Goal: Information Seeking & Learning: Compare options

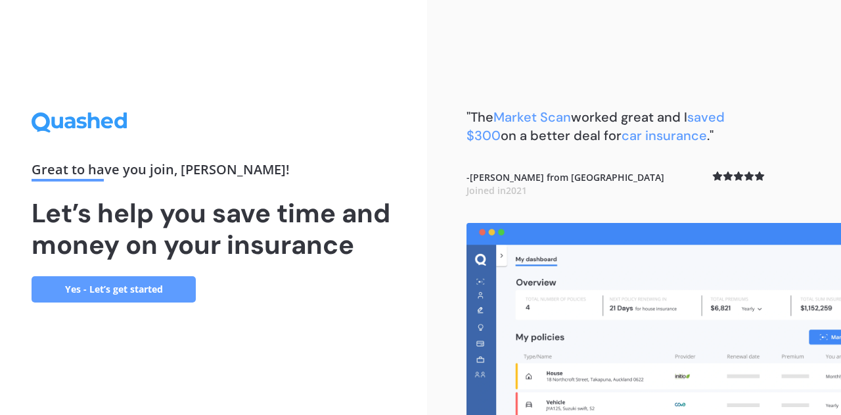
click at [177, 279] on link "Yes - Let’s get started" at bounding box center [114, 289] width 164 height 26
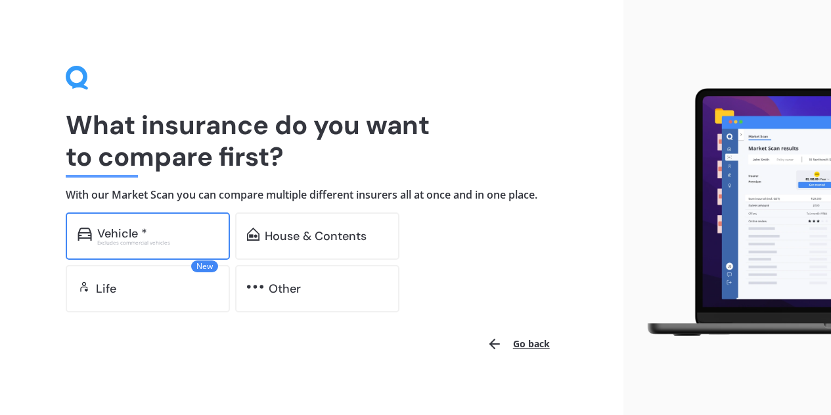
click at [168, 240] on div "Excludes commercial vehicles" at bounding box center [157, 242] width 121 height 5
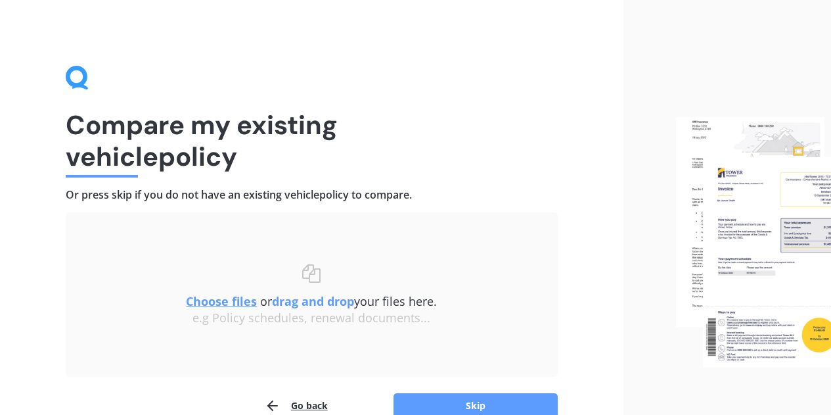
scroll to position [66, 0]
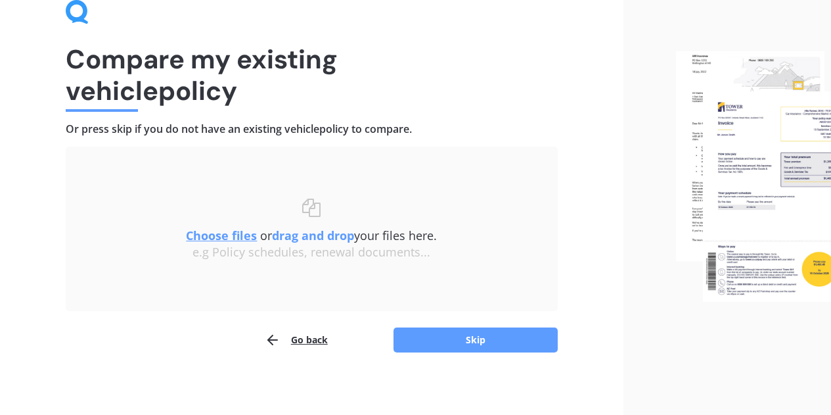
click at [309, 334] on button "Go back" at bounding box center [296, 339] width 63 height 26
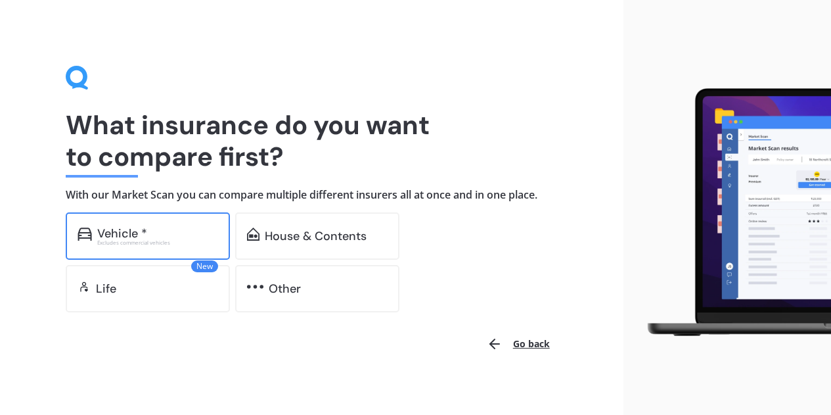
click at [156, 238] on div "Vehicle *" at bounding box center [157, 233] width 121 height 13
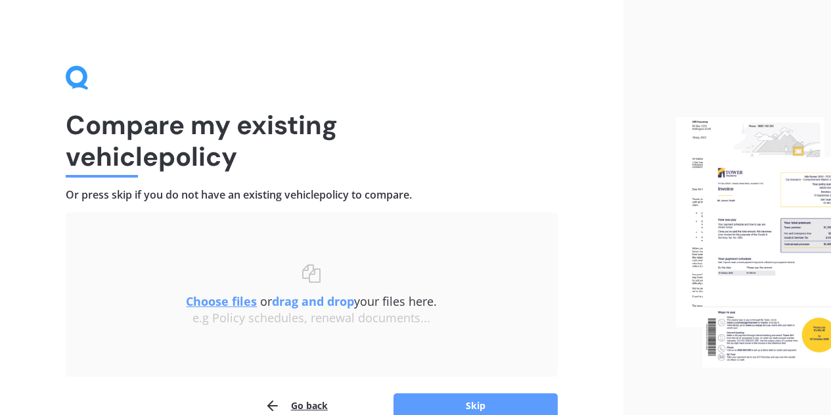
scroll to position [69, 0]
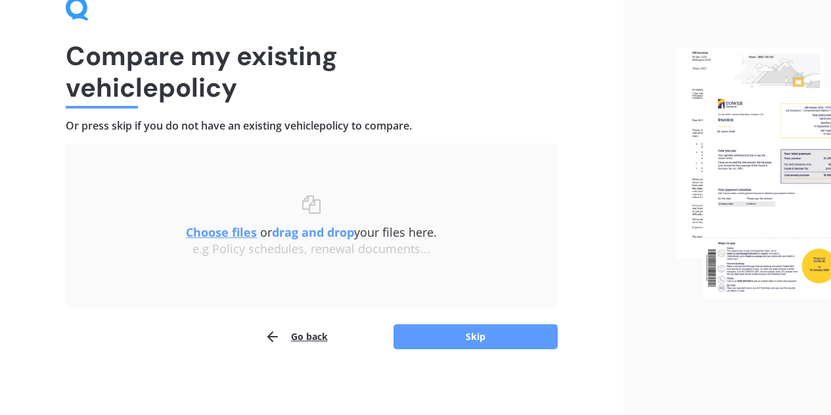
click at [225, 235] on u "Choose files" at bounding box center [221, 232] width 71 height 16
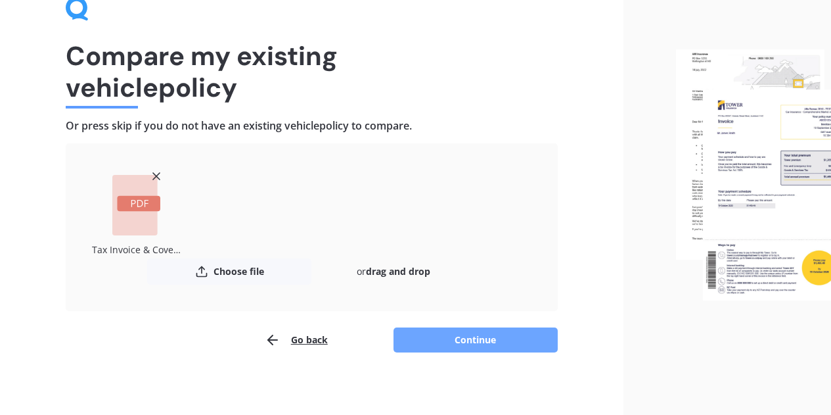
click at [469, 334] on button "Continue" at bounding box center [475, 339] width 164 height 25
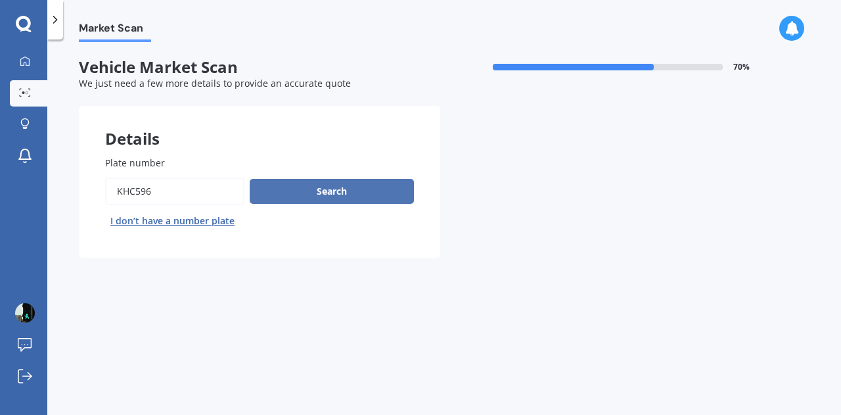
click at [317, 187] on button "Search" at bounding box center [332, 191] width 164 height 25
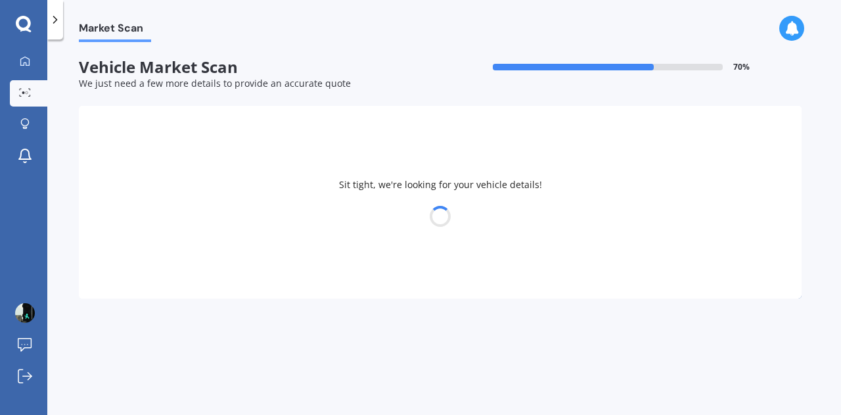
select select "VOLKSWAGEN"
select select "GOLF"
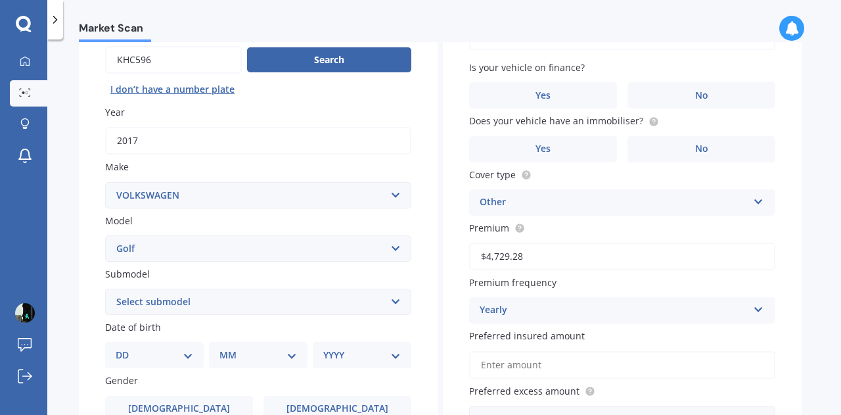
scroll to position [263, 0]
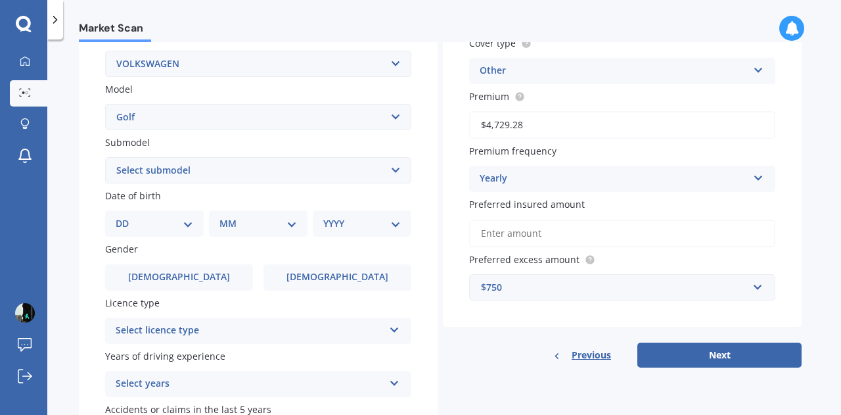
click at [161, 223] on select "DD 01 02 03 04 05 06 07 08 09 10 11 12 13 14 15 16 17 18 19 20 21 22 23 24 25 2…" at bounding box center [155, 223] width 78 height 14
select select "22"
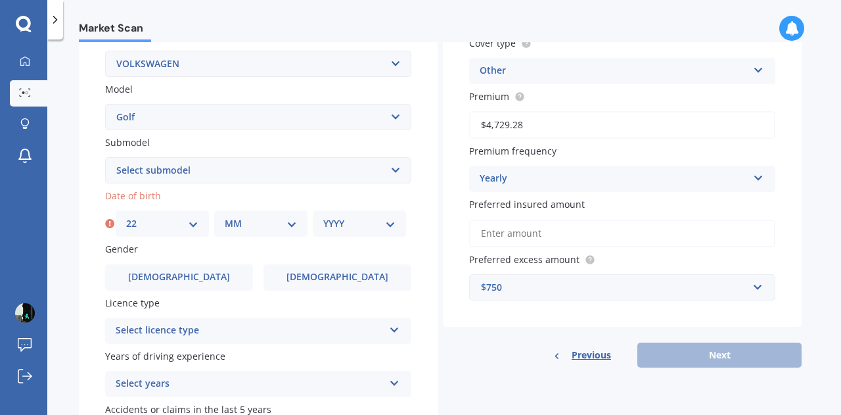
click at [161, 225] on select "DD 01 02 03 04 05 06 07 08 09 10 11 12 13 14 15 16 17 18 19 20 21 22 23 24 25 2…" at bounding box center [162, 223] width 72 height 14
click at [258, 215] on div "MM 01 02 03 04 05 06 07 08 09 10 11 12" at bounding box center [260, 223] width 93 height 26
click at [261, 221] on select "MM 01 02 03 04 05 06 07 08 09 10 11 12" at bounding box center [261, 223] width 72 height 14
select select "05"
click at [225, 217] on select "MM 01 02 03 04 05 06 07 08 09 10 11 12" at bounding box center [261, 223] width 72 height 14
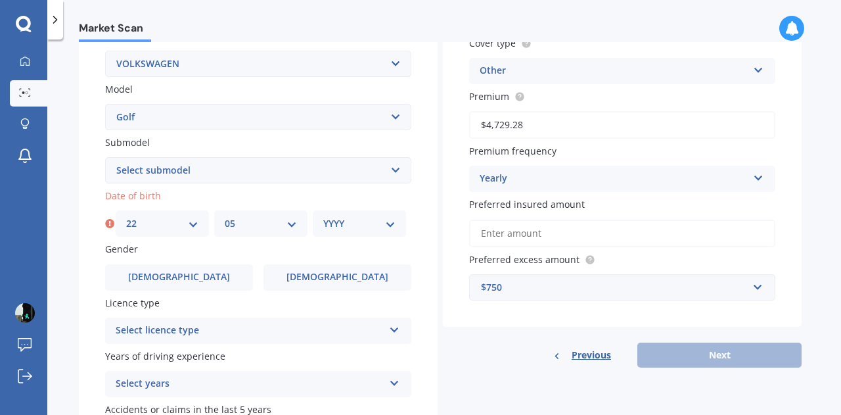
click at [397, 233] on div "YYYY 2025 2024 2023 2022 2021 2020 2019 2018 2017 2016 2015 2014 2013 2012 2011…" at bounding box center [359, 223] width 93 height 26
click at [386, 233] on div "YYYY 2025 2024 2023 2022 2021 2020 2019 2018 2017 2016 2015 2014 2013 2012 2011…" at bounding box center [359, 223] width 93 height 26
select select "1987"
click at [392, 223] on select "YYYY 2025 2024 2023 2022 2021 2020 2019 2018 2017 2016 2015 2014 2013 2012 2011…" at bounding box center [359, 223] width 72 height 14
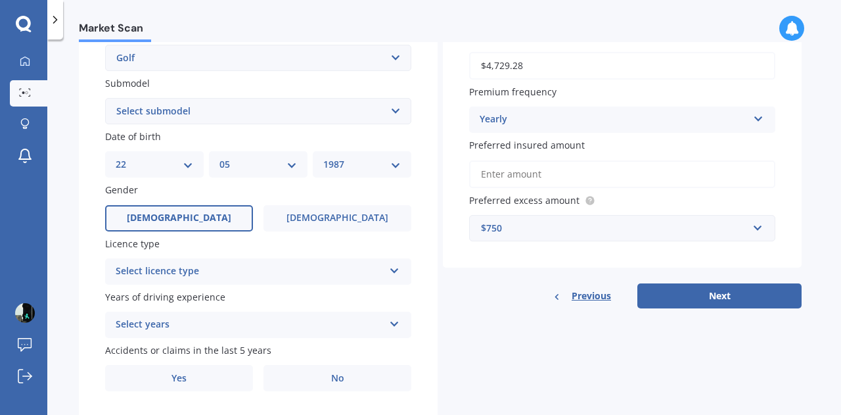
scroll to position [328, 0]
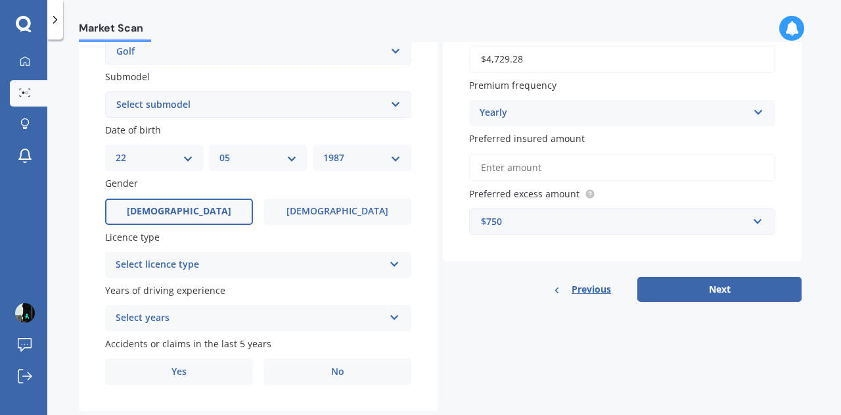
click at [165, 201] on label "Male" at bounding box center [179, 211] width 148 height 26
click at [0, 0] on input "Male" at bounding box center [0, 0] width 0 height 0
click at [167, 267] on div "Select licence type" at bounding box center [250, 265] width 268 height 16
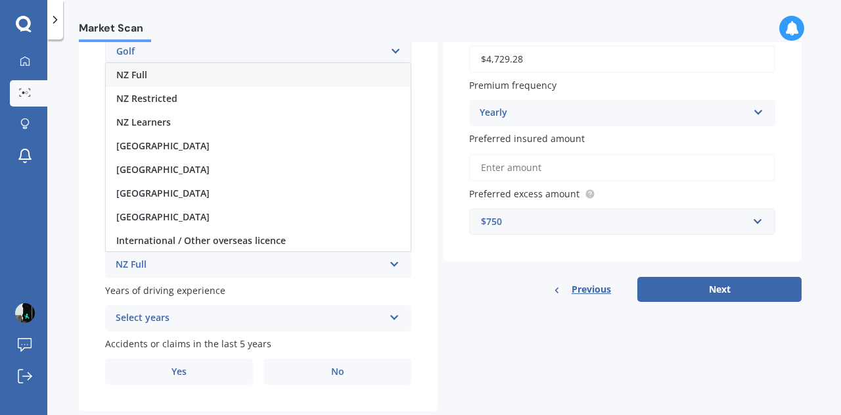
click at [184, 79] on div "NZ Full" at bounding box center [258, 75] width 305 height 24
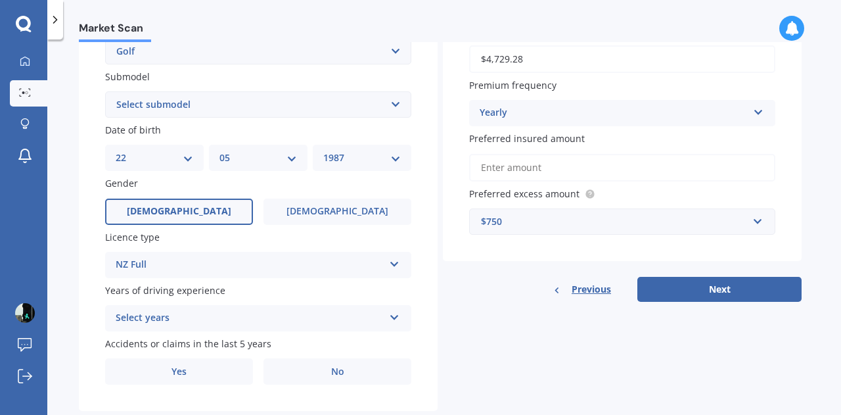
click at [147, 310] on div "Select years 5 or more years 4 years 3 years 2 years 1 year" at bounding box center [258, 318] width 306 height 26
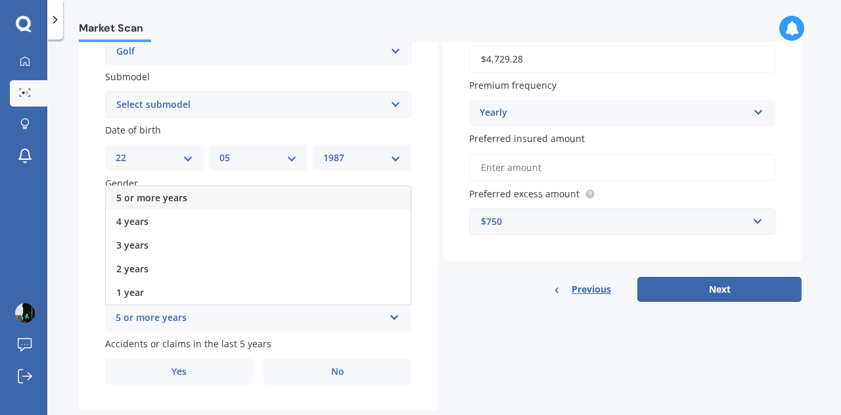
click at [200, 200] on div "5 or more years" at bounding box center [258, 198] width 305 height 24
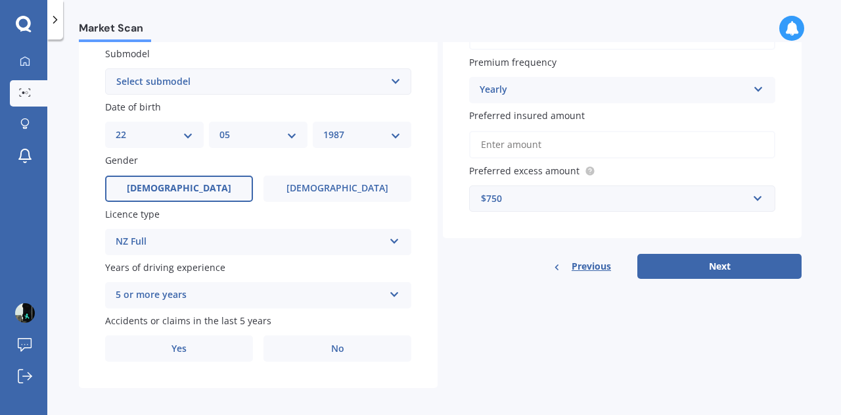
scroll to position [361, 0]
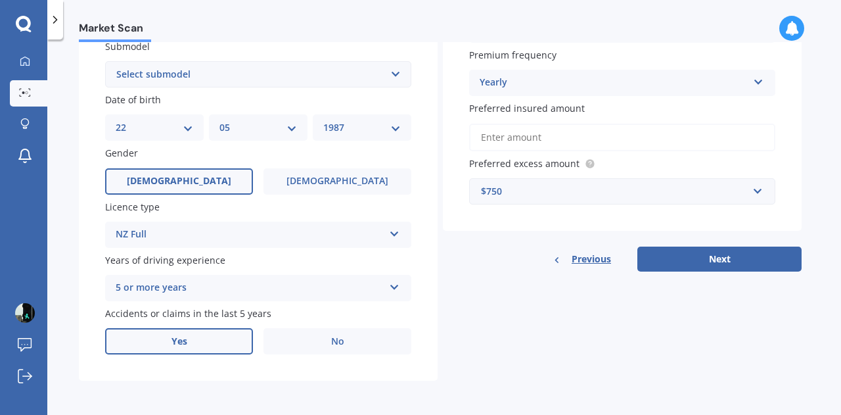
click at [210, 333] on label "Yes" at bounding box center [179, 341] width 148 height 26
click at [0, 0] on input "Yes" at bounding box center [0, 0] width 0 height 0
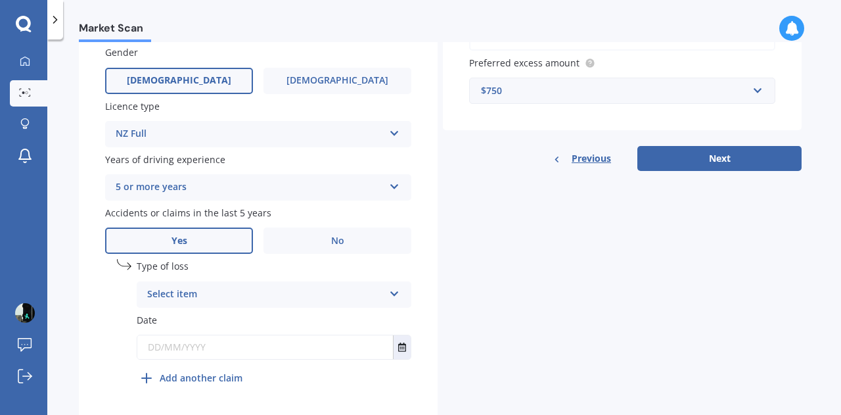
scroll to position [492, 0]
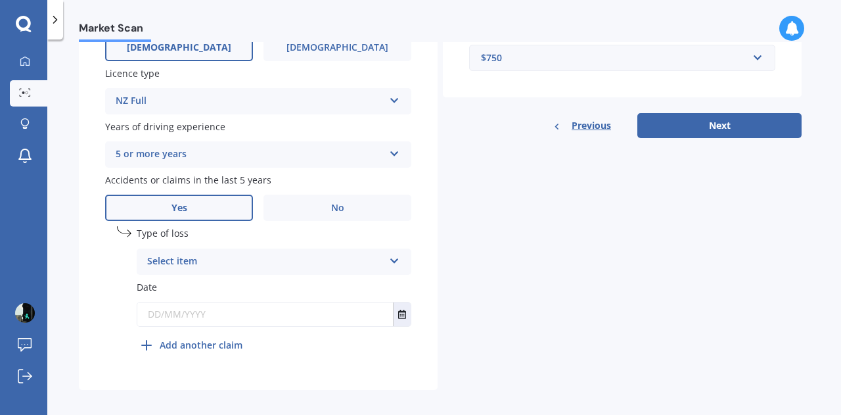
click at [264, 275] on div "Select item At fault accident Not at fault accident" at bounding box center [274, 261] width 275 height 26
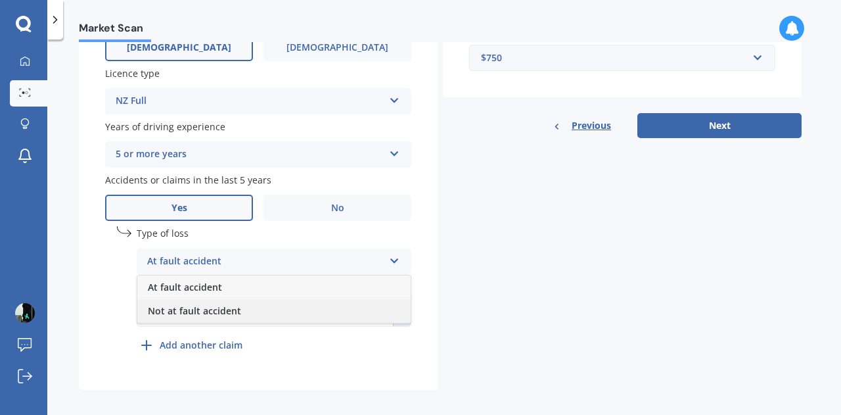
click at [225, 315] on span "Not at fault accident" at bounding box center [194, 310] width 93 height 12
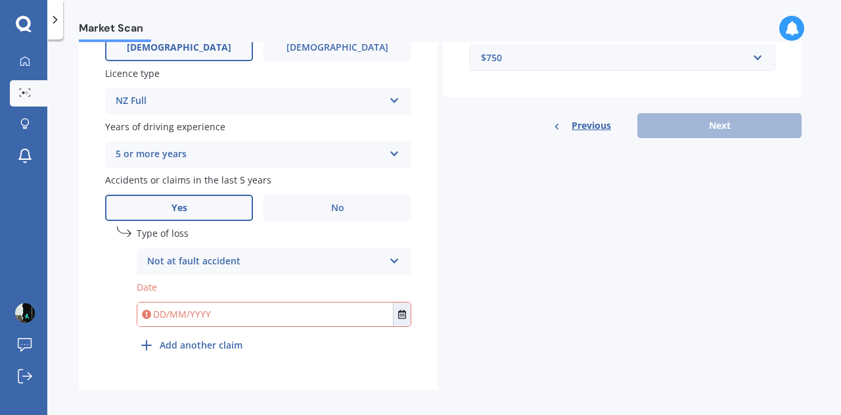
click at [227, 307] on input "text" at bounding box center [265, 314] width 256 height 24
click at [224, 326] on input "text" at bounding box center [265, 314] width 256 height 24
type input "31/05/2025"
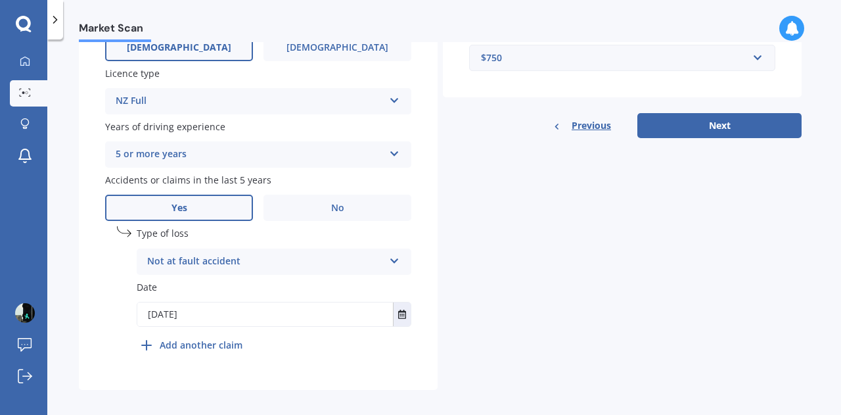
click at [277, 388] on div "Plate number Search I don’t have a number plate Year 2017 Make Select make AC A…" at bounding box center [258, 13] width 359 height 752
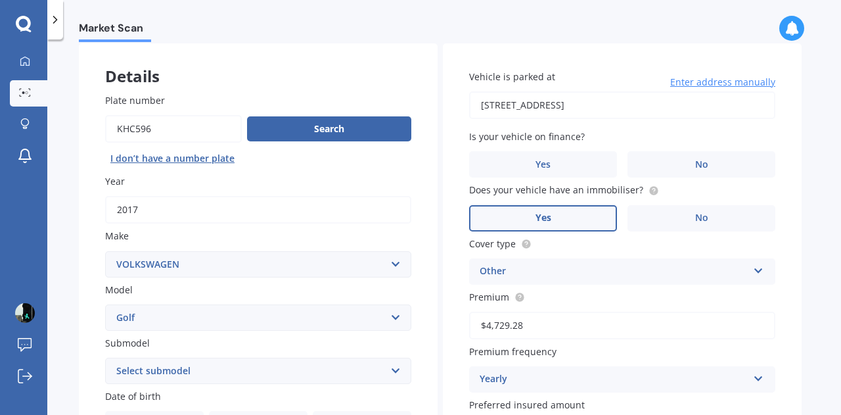
scroll to position [66, 0]
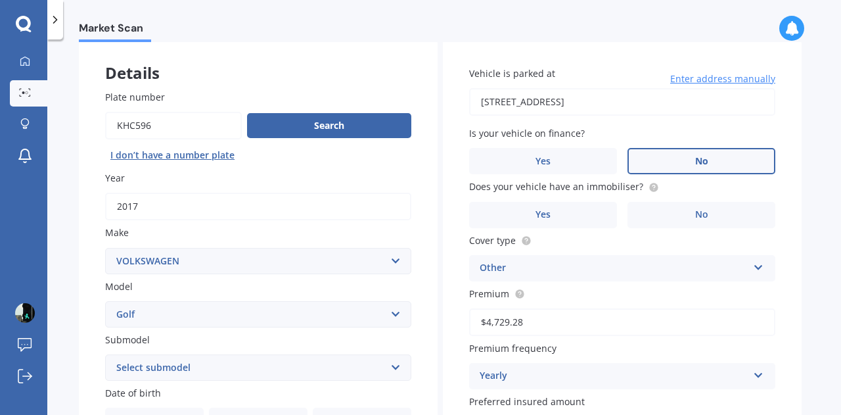
click at [677, 154] on label "No" at bounding box center [701, 161] width 148 height 26
click at [0, 0] on input "No" at bounding box center [0, 0] width 0 height 0
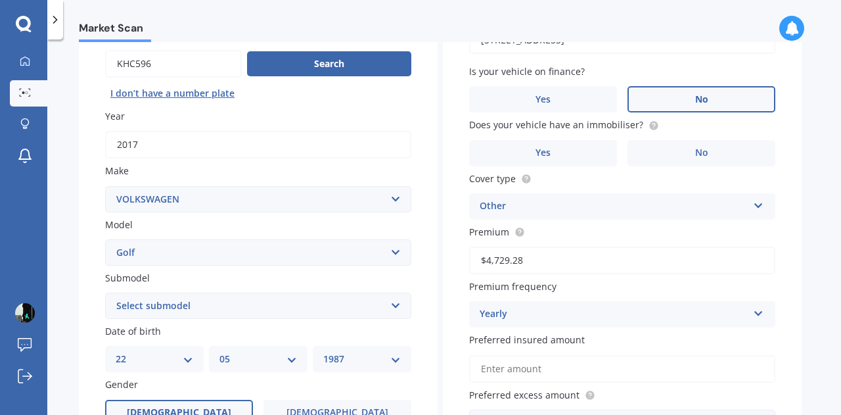
scroll to position [131, 0]
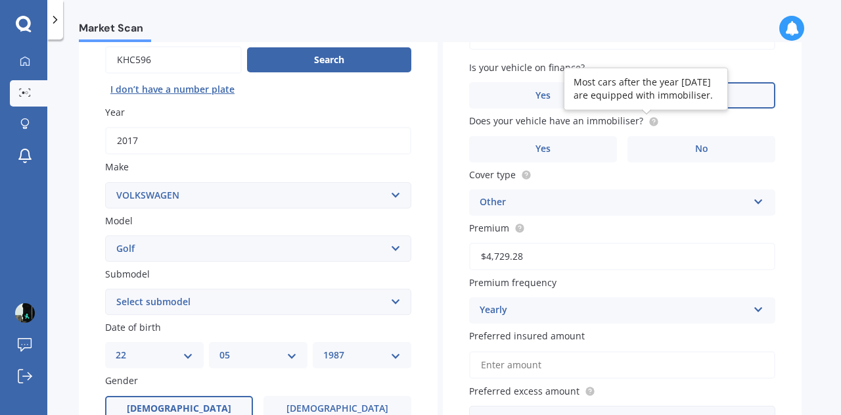
click at [652, 123] on circle at bounding box center [653, 121] width 9 height 9
click at [526, 154] on label "Yes" at bounding box center [543, 149] width 148 height 26
click at [0, 0] on input "Yes" at bounding box center [0, 0] width 0 height 0
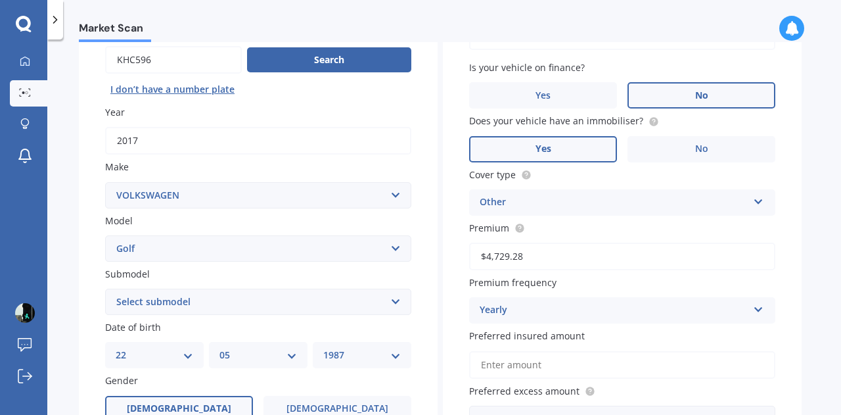
click at [554, 198] on div "Other" at bounding box center [614, 202] width 268 height 16
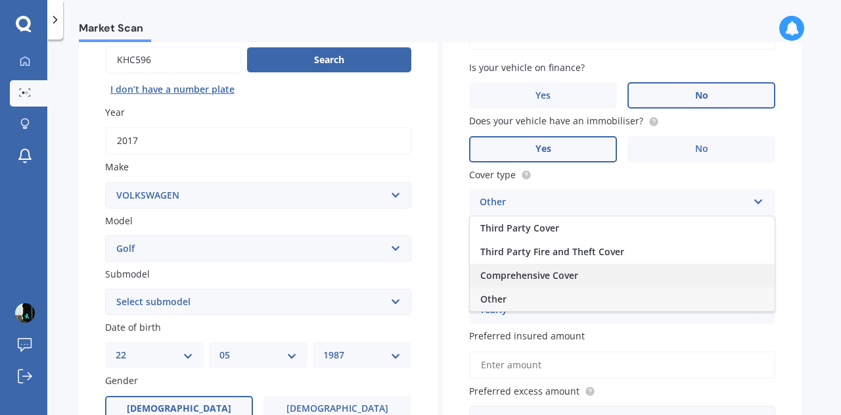
click at [566, 269] on div "Comprehensive Cover" at bounding box center [622, 275] width 305 height 24
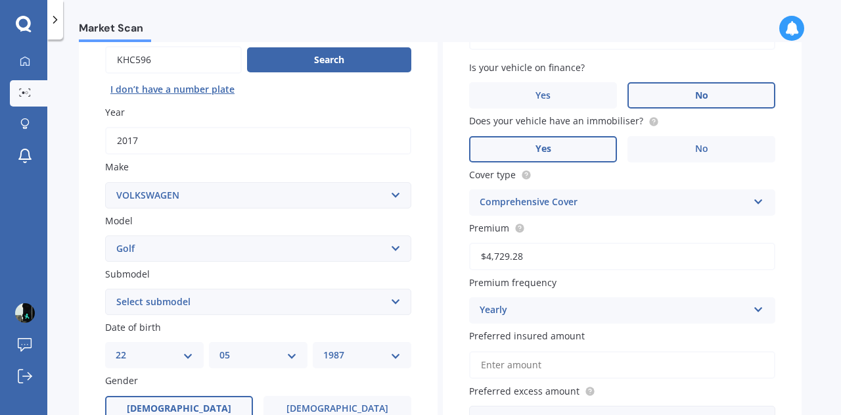
scroll to position [197, 0]
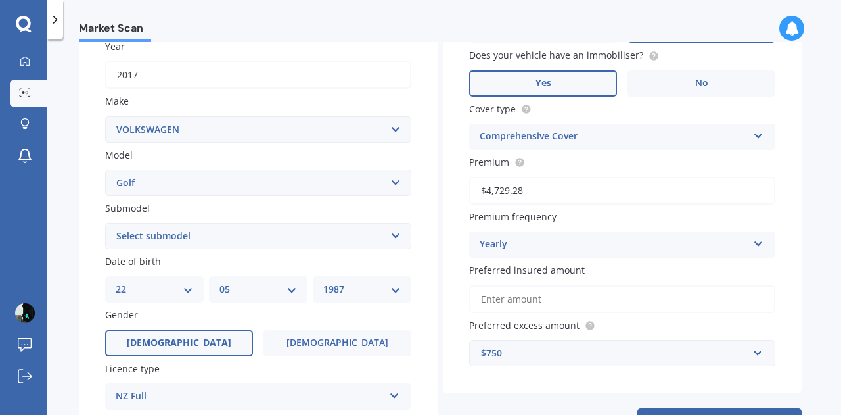
click at [541, 194] on input "$4,729.28" at bounding box center [622, 191] width 306 height 28
type input "$2,177.06"
click at [557, 215] on label "Premium frequency" at bounding box center [619, 217] width 301 height 14
click at [549, 241] on div "Yearly" at bounding box center [614, 244] width 268 height 16
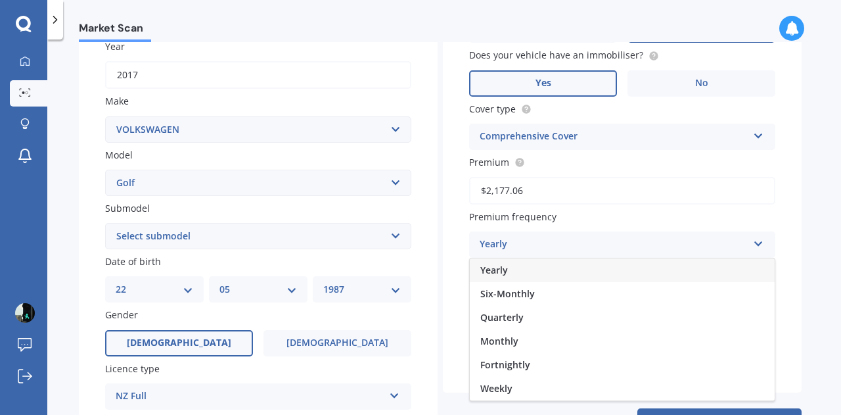
click at [518, 330] on div "Monthly" at bounding box center [622, 341] width 305 height 24
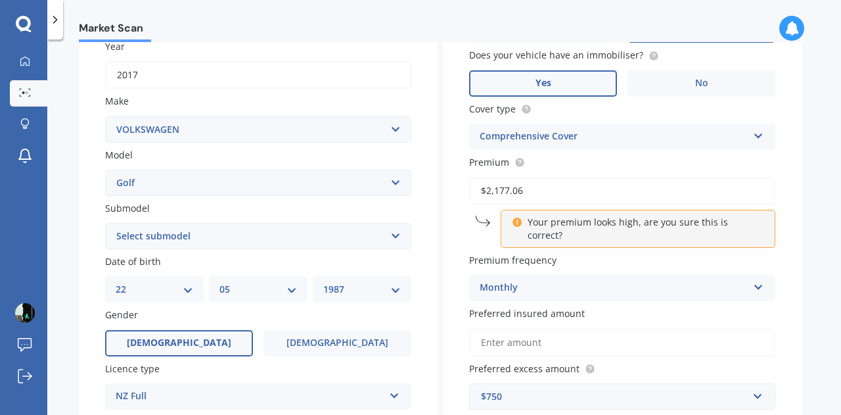
click at [531, 261] on div "Premium frequency Monthly Yearly Six-Monthly Quarterly Monthly Fortnightly Week…" at bounding box center [622, 277] width 306 height 48
click at [533, 280] on div "Monthly" at bounding box center [614, 288] width 268 height 16
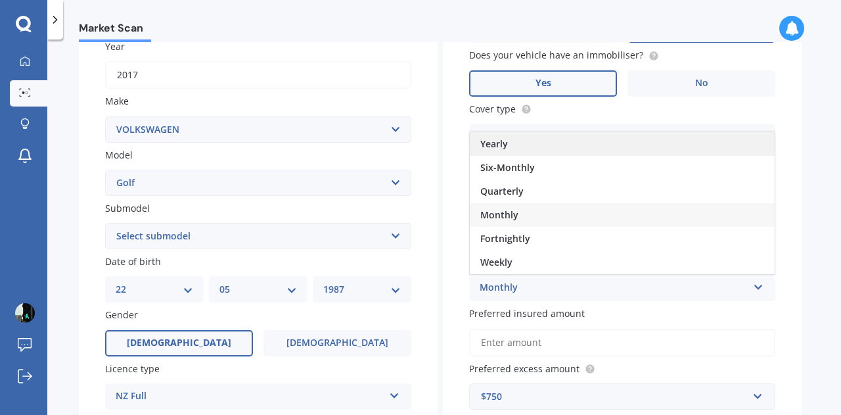
click at [531, 135] on div "Yearly" at bounding box center [622, 144] width 305 height 24
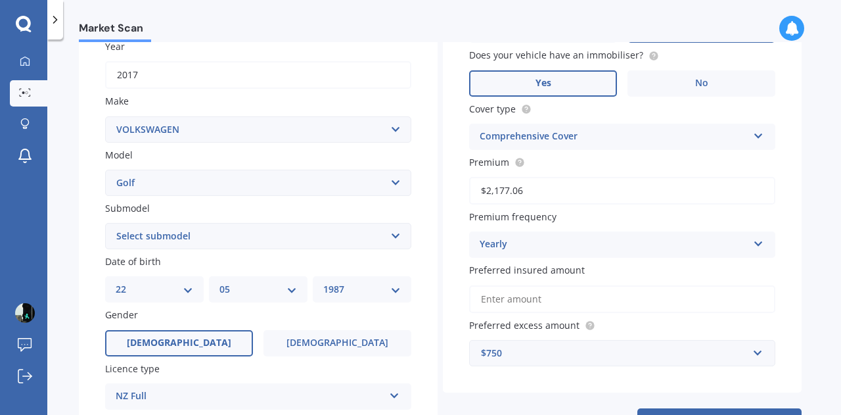
scroll to position [263, 0]
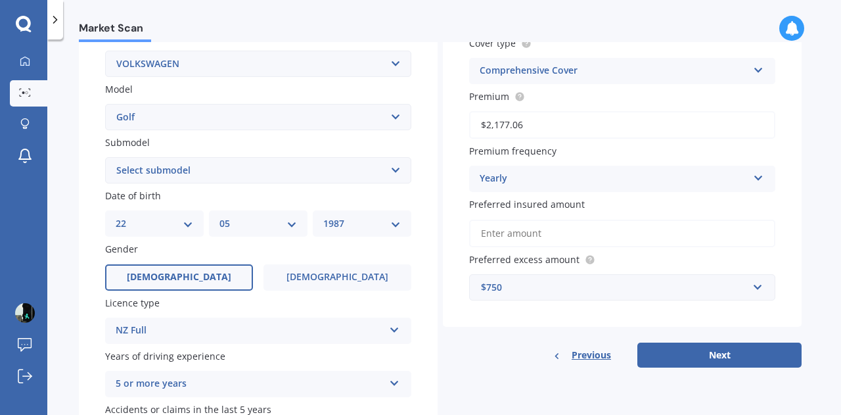
click at [552, 228] on input "Preferred insured amount" at bounding box center [622, 233] width 306 height 28
click at [539, 204] on span "Preferred insured amount" at bounding box center [527, 204] width 116 height 12
click at [539, 219] on input "Preferred insured amount" at bounding box center [622, 233] width 306 height 28
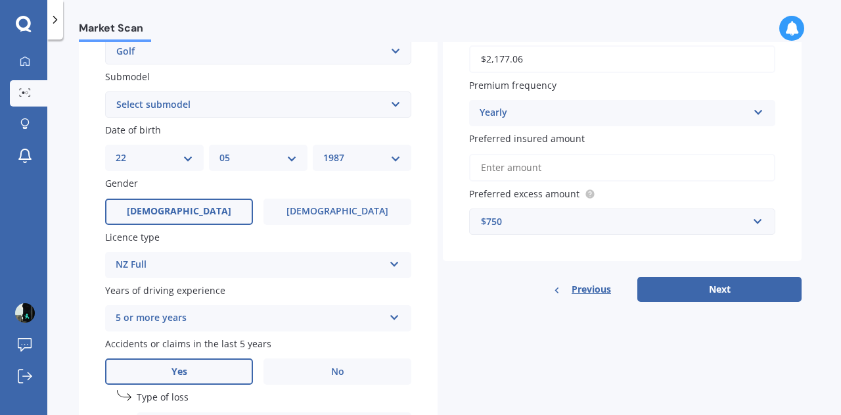
click at [573, 210] on div "Preferred excess amount $750 $100 $400 $500 $750 $1,000 $1,500 $2,000" at bounding box center [622, 211] width 306 height 48
click at [578, 215] on div "$750" at bounding box center [614, 221] width 267 height 14
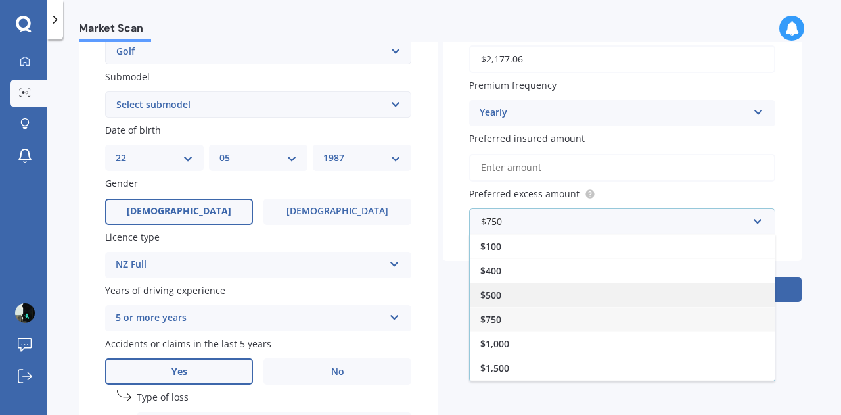
click at [516, 288] on div "$500" at bounding box center [622, 294] width 305 height 24
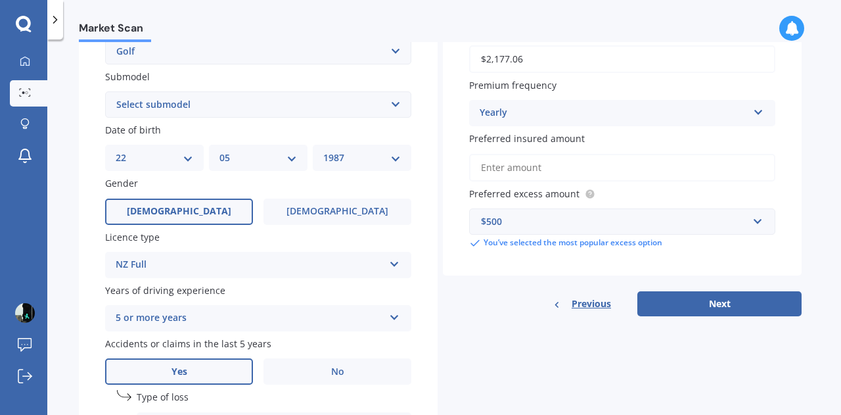
scroll to position [394, 0]
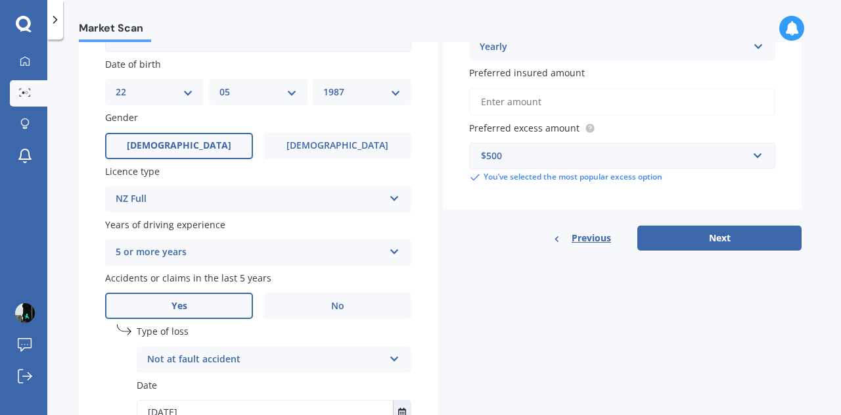
drag, startPoint x: 603, startPoint y: 114, endPoint x: 608, endPoint y: 106, distance: 9.5
click at [603, 114] on input "Preferred insured amount" at bounding box center [622, 102] width 306 height 28
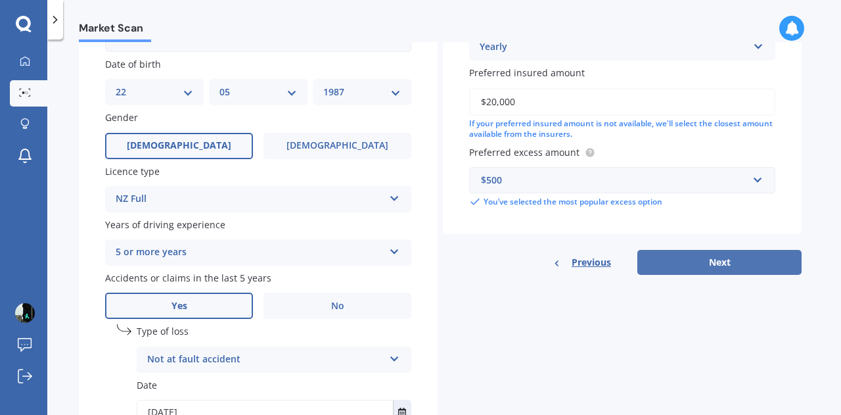
type input "$20,000"
click at [707, 258] on button "Next" at bounding box center [719, 262] width 164 height 25
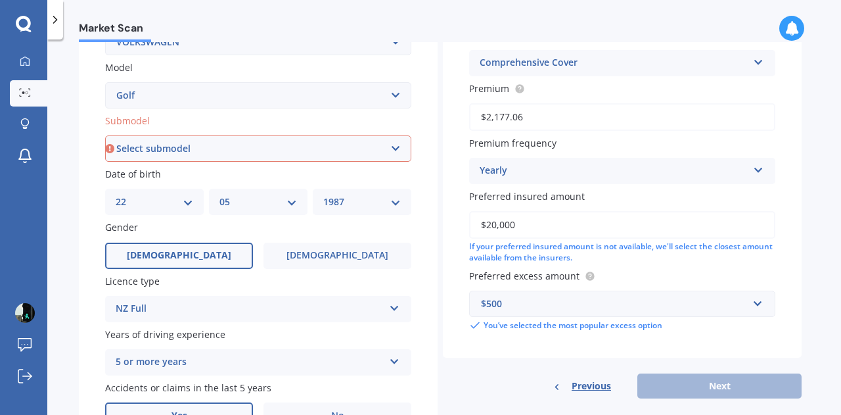
scroll to position [225, 0]
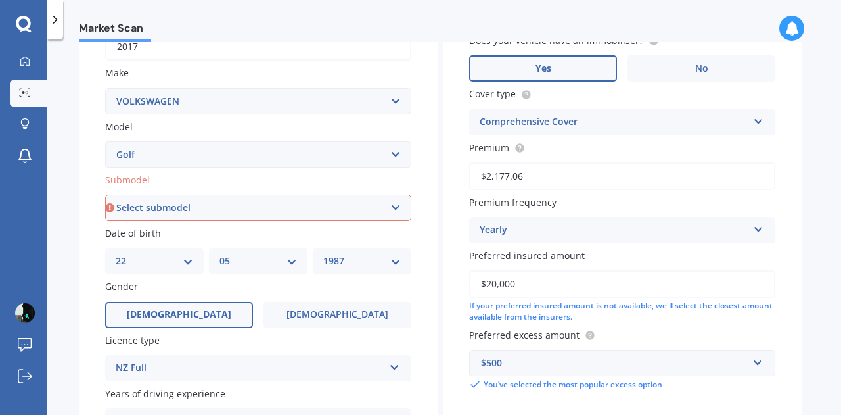
click at [235, 217] on select "Select submodel (All other) 1.4 GT TSI 1.4 TSI 1.6 1.6 FSI 1.6 TSI 1.8 1.9 TDI …" at bounding box center [258, 207] width 306 height 26
select select "1.4 TSI"
click at [105, 195] on select "Select submodel (All other) 1.4 GT TSI 1.4 TSI 1.6 1.6 FSI 1.6 TSI 1.8 1.9 TDI …" at bounding box center [258, 207] width 306 height 26
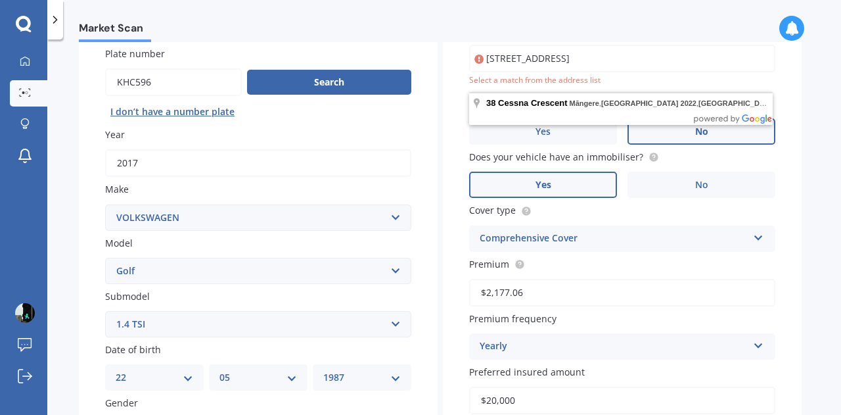
scroll to position [24, 0]
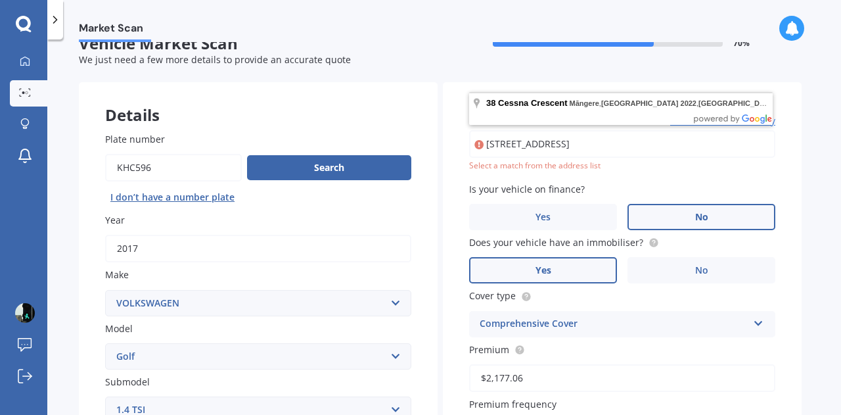
click at [775, 167] on div "Vehicle is parked at 38 Cessna Crescent, Mangere, Auckland 2022, New Zealand En…" at bounding box center [622, 350] width 359 height 536
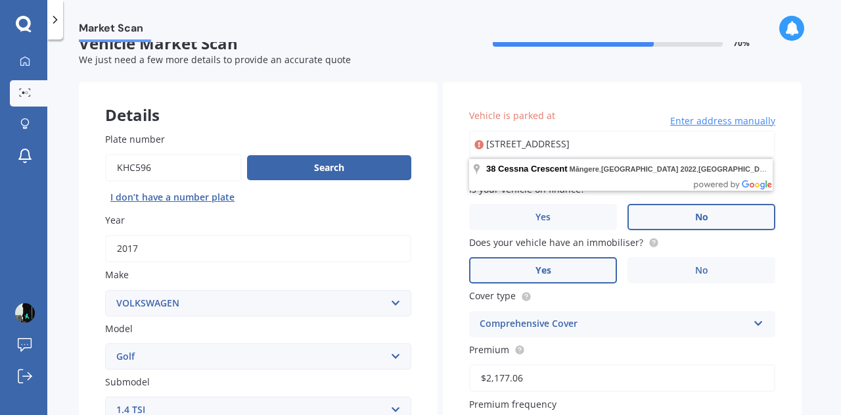
click at [730, 146] on input "38 Cessna Crescent, Mangere, Auckland 2022, New Zealand" at bounding box center [622, 144] width 306 height 28
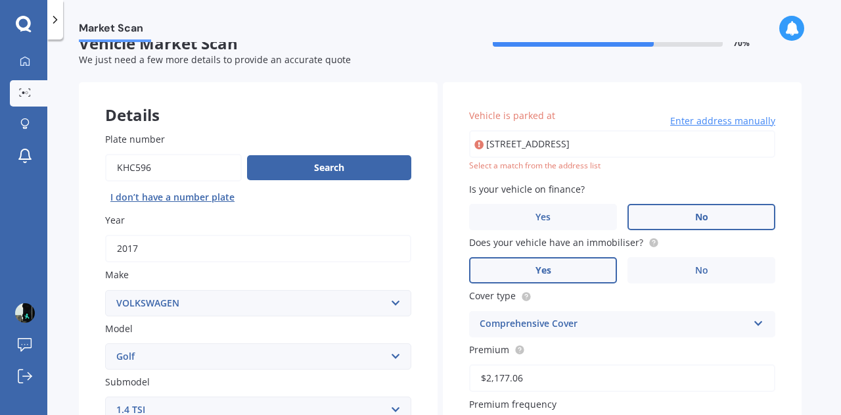
type input "38 Cessna Crescent, Māngere, Auckland 2022"
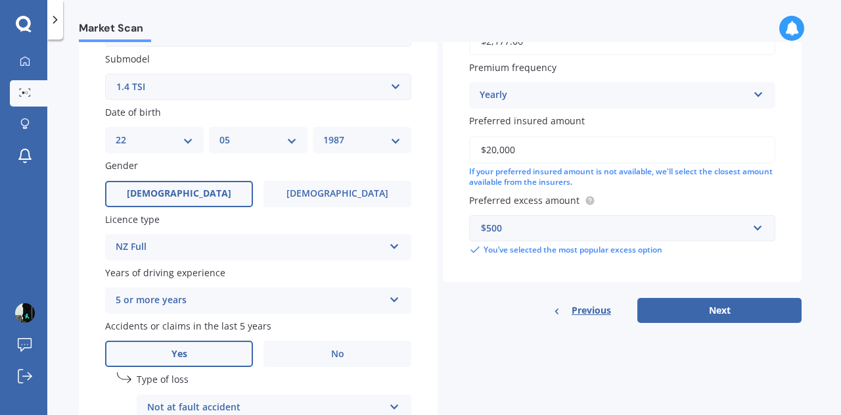
scroll to position [352, 0]
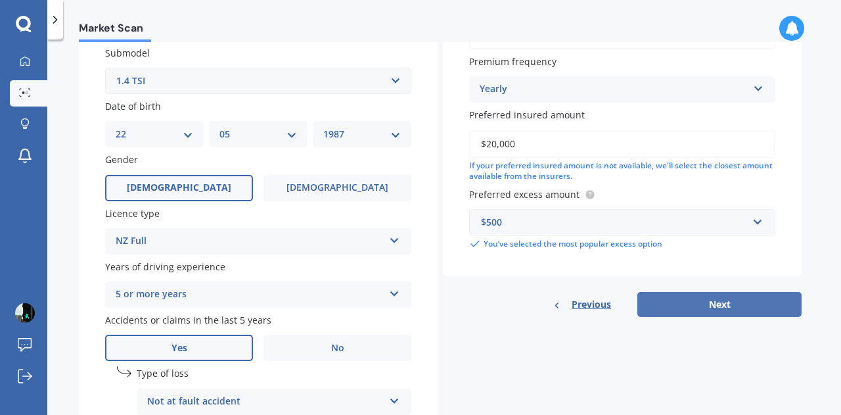
click at [711, 311] on button "Next" at bounding box center [719, 304] width 164 height 25
select select "22"
select select "05"
select select "1987"
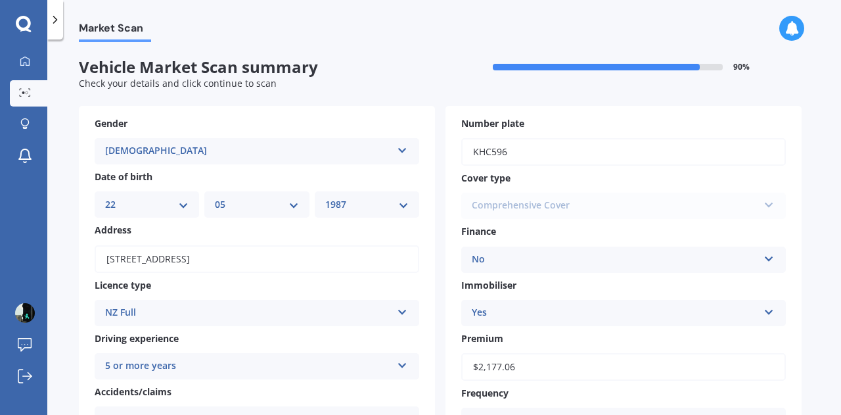
scroll to position [328, 0]
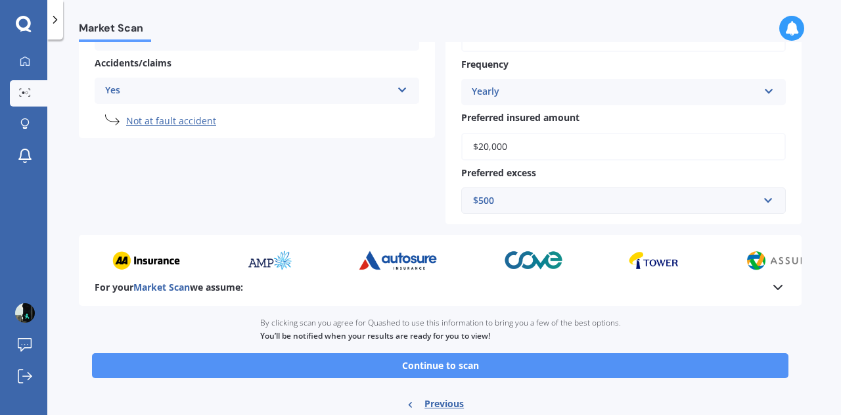
click at [353, 364] on button "Continue to scan" at bounding box center [440, 365] width 696 height 25
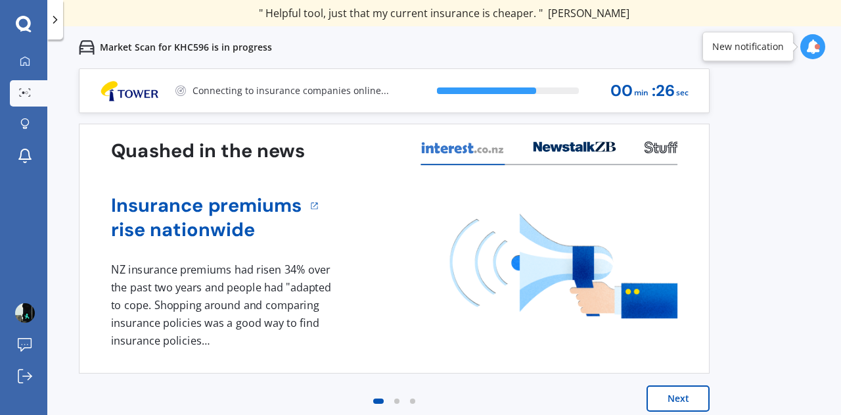
click at [659, 404] on button "Next" at bounding box center [677, 398] width 63 height 26
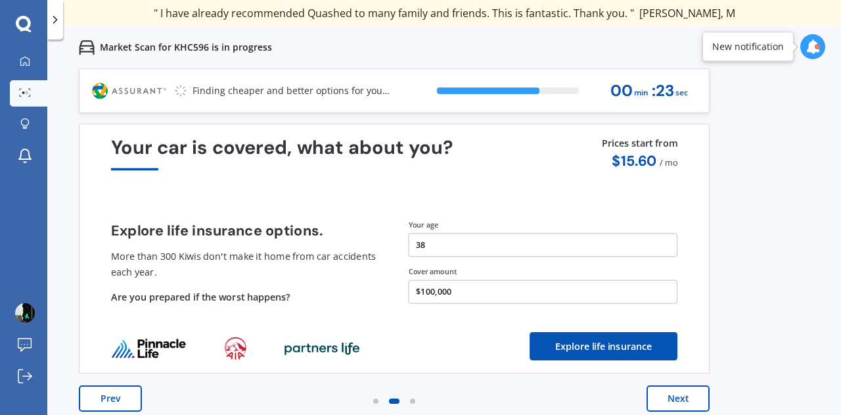
click at [683, 386] on button "Next" at bounding box center [677, 398] width 63 height 26
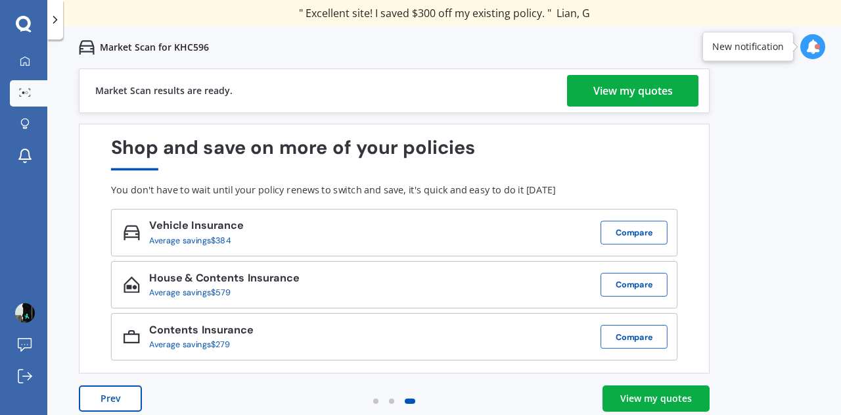
click at [612, 91] on div "View my quotes" at bounding box center [632, 91] width 79 height 32
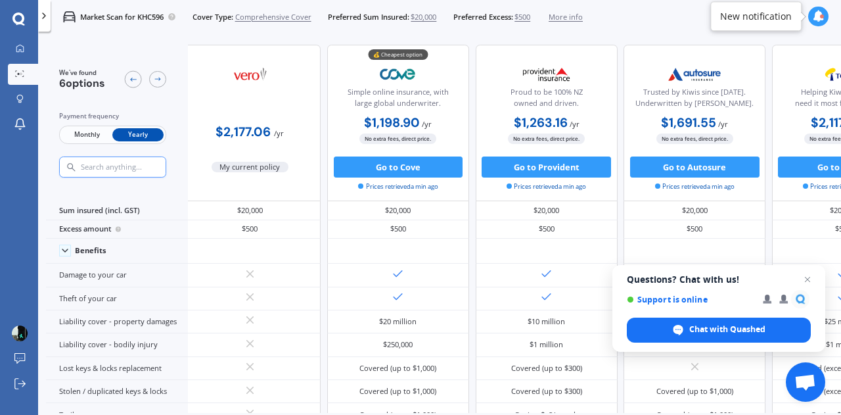
scroll to position [0, 294]
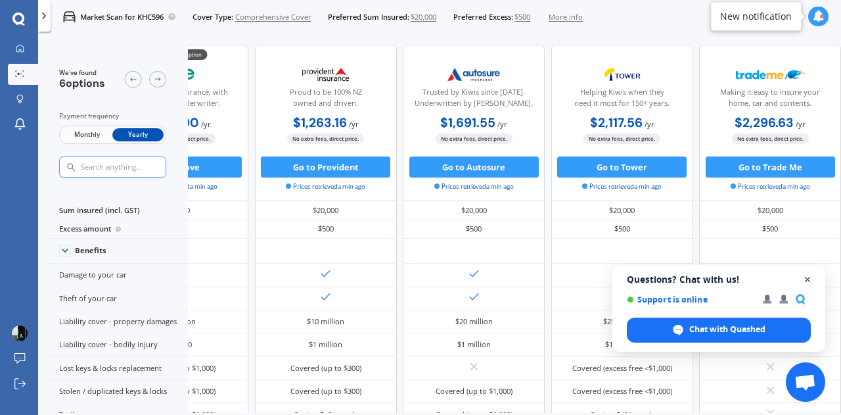
click at [807, 279] on span "Close chat" at bounding box center [807, 279] width 16 height 16
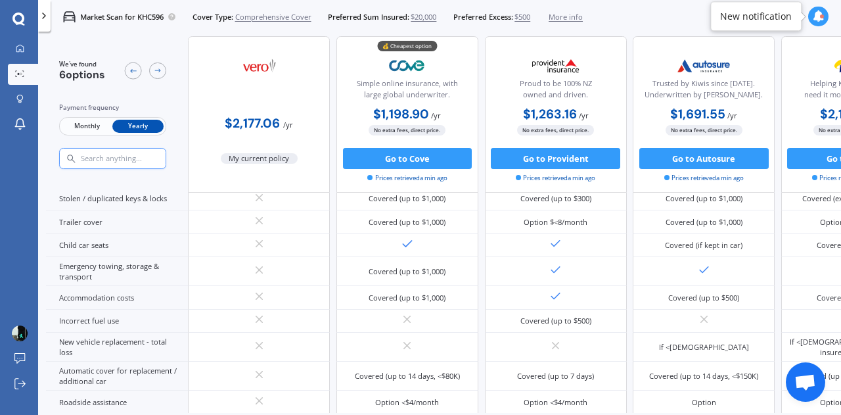
scroll to position [0, 0]
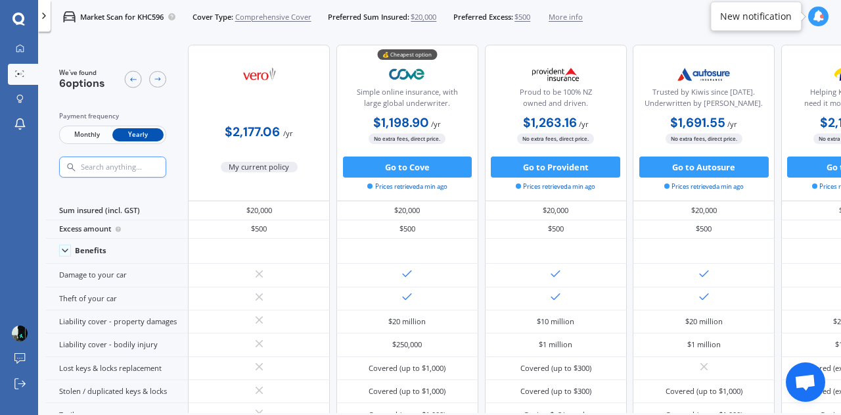
click at [98, 139] on span "Monthly" at bounding box center [86, 135] width 51 height 14
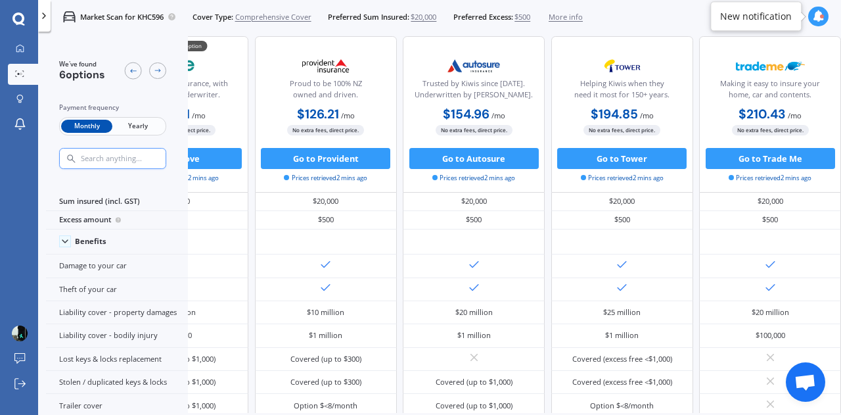
scroll to position [0, 294]
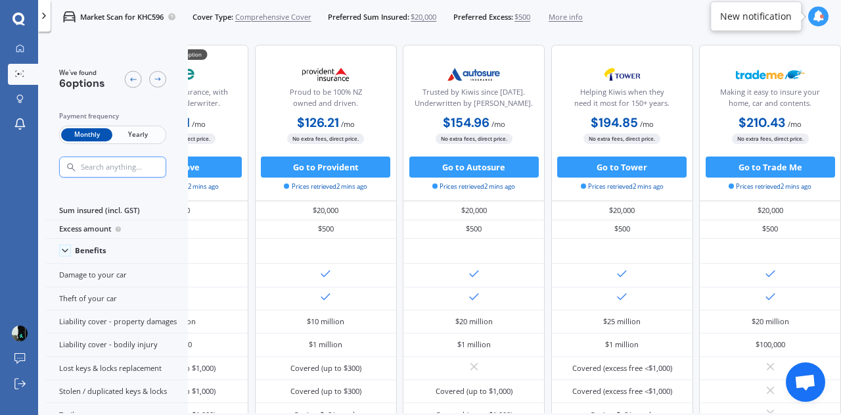
click at [578, 17] on span "More info" at bounding box center [566, 17] width 34 height 11
